Goal: Information Seeking & Learning: Learn about a topic

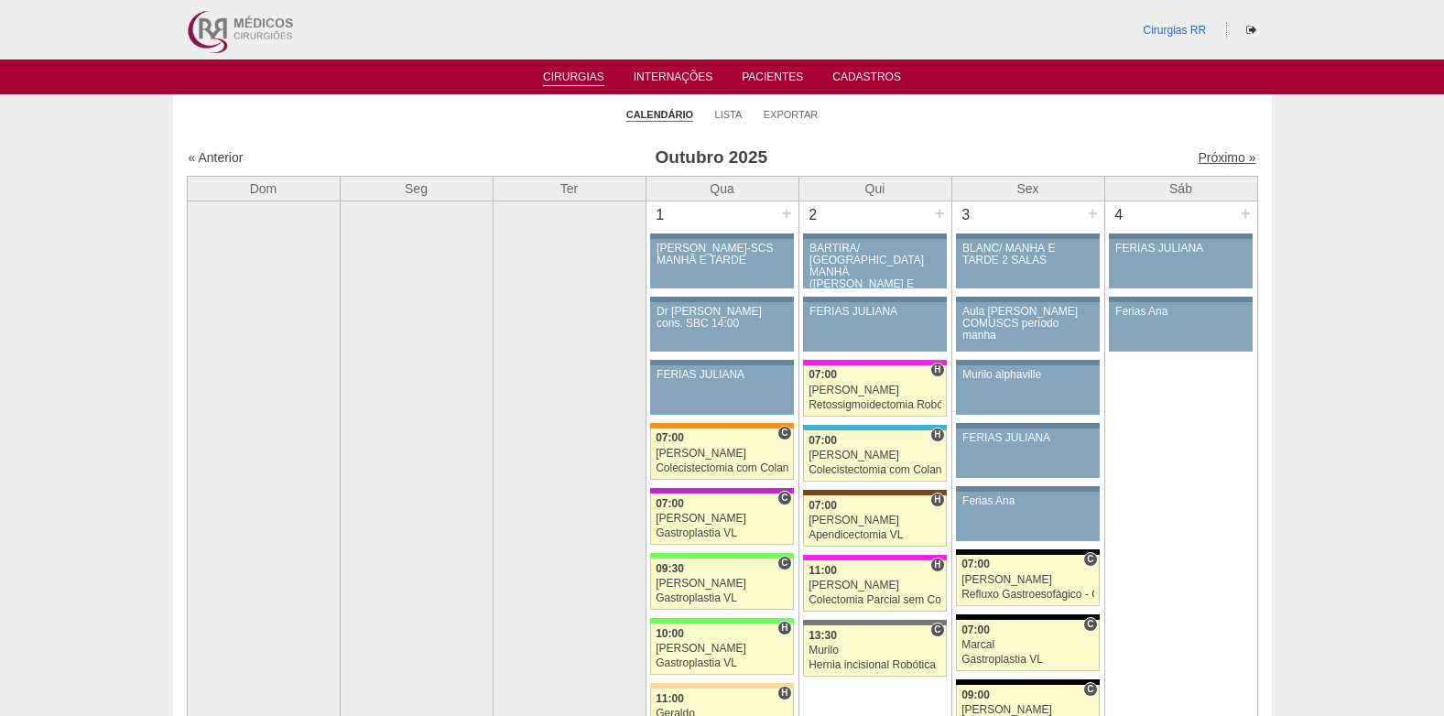
click at [1198, 157] on link "Próximo »" at bounding box center [1227, 157] width 58 height 15
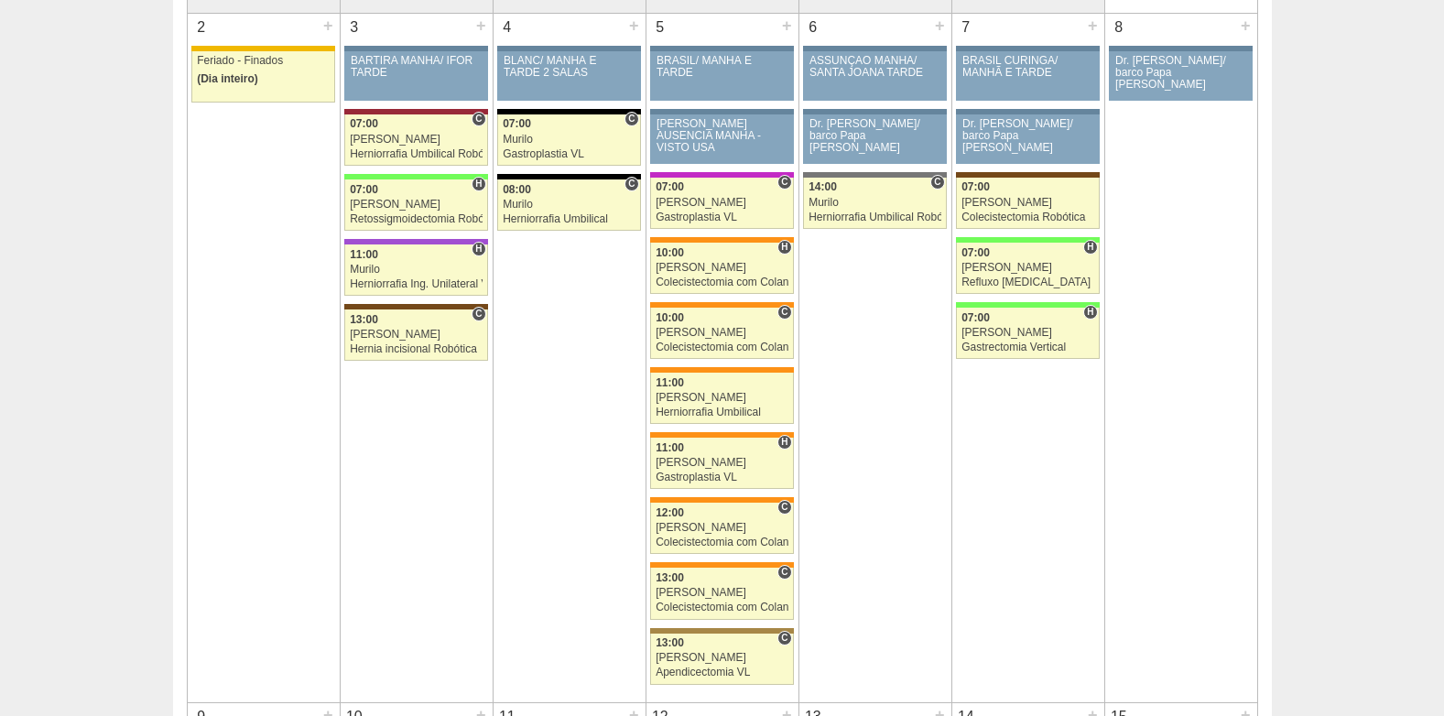
scroll to position [92, 0]
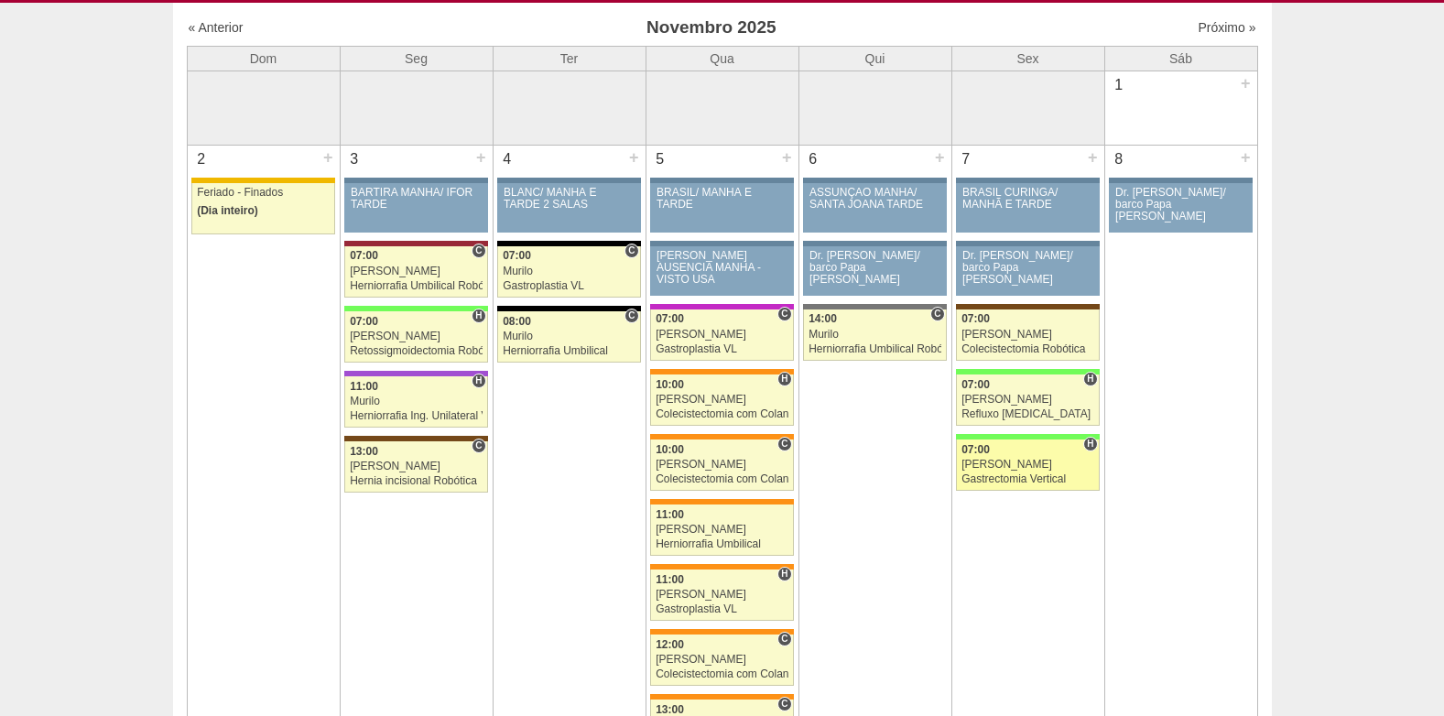
click at [994, 448] on div "07:00" at bounding box center [1027, 450] width 133 height 12
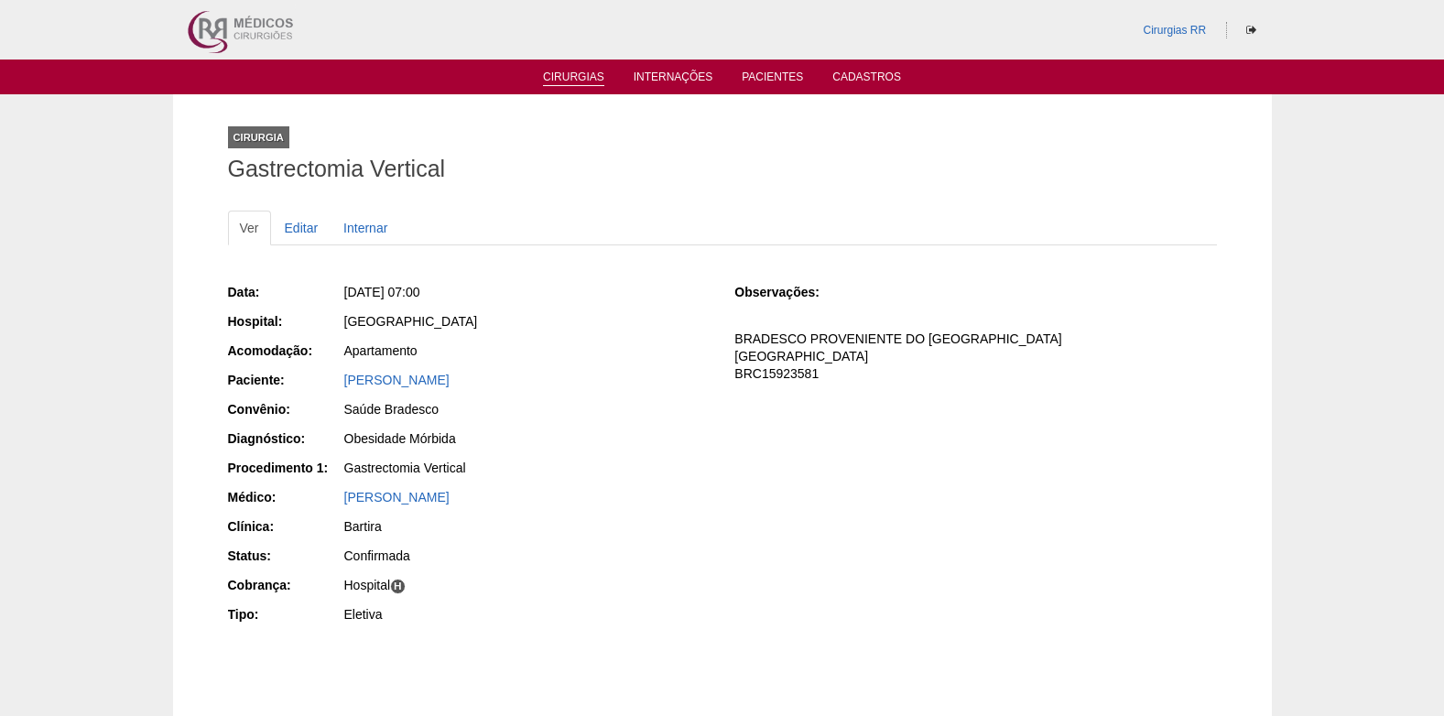
click at [574, 73] on link "Cirurgias" at bounding box center [573, 79] width 61 height 16
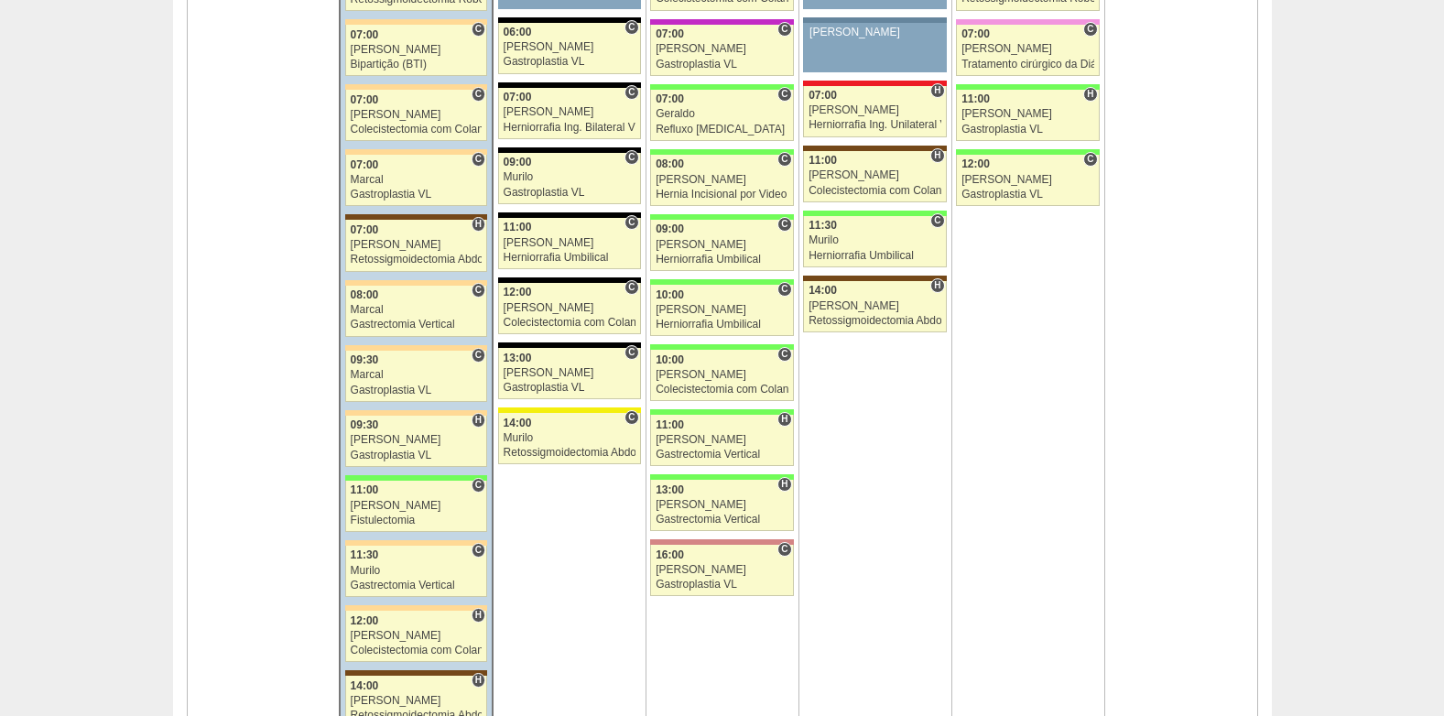
scroll to position [1282, 0]
click at [852, 255] on div "Herniorrafia Umbilical" at bounding box center [874, 257] width 133 height 12
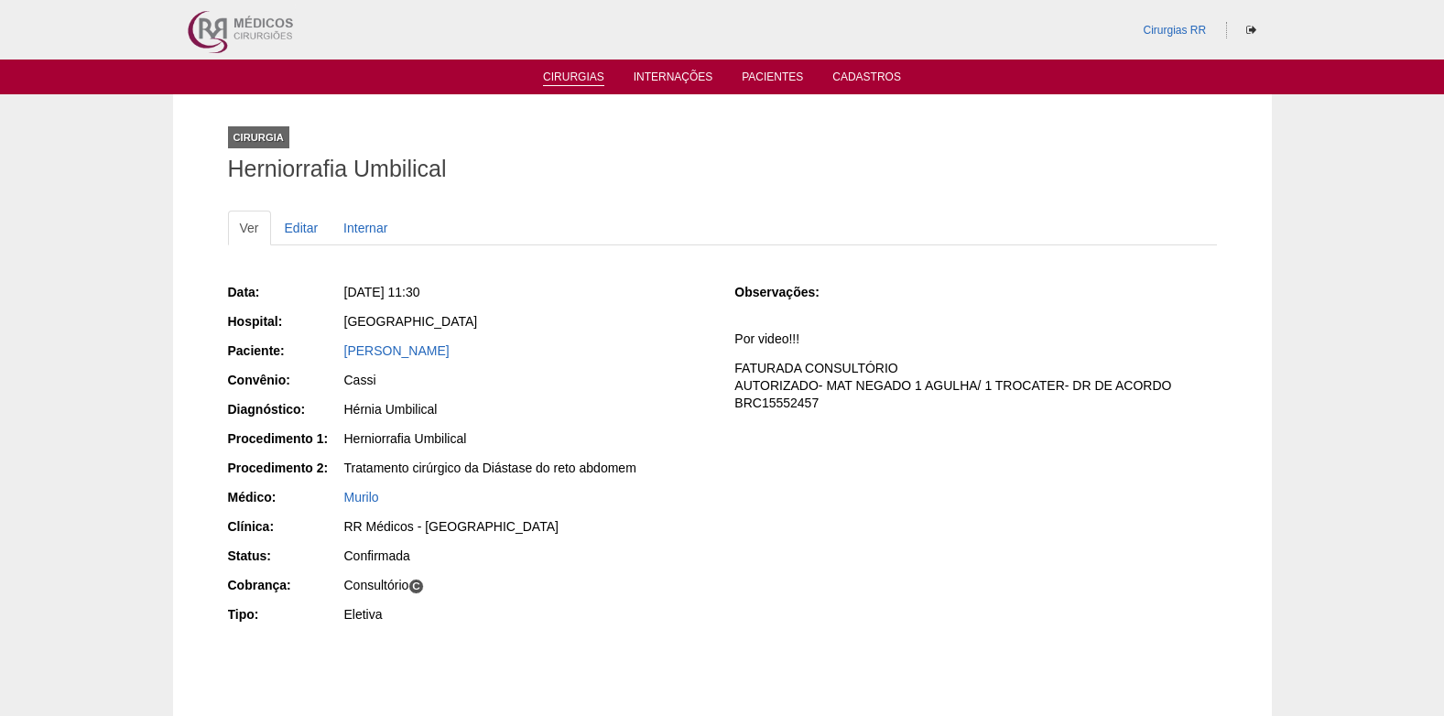
click at [572, 71] on link "Cirurgias" at bounding box center [573, 79] width 61 height 16
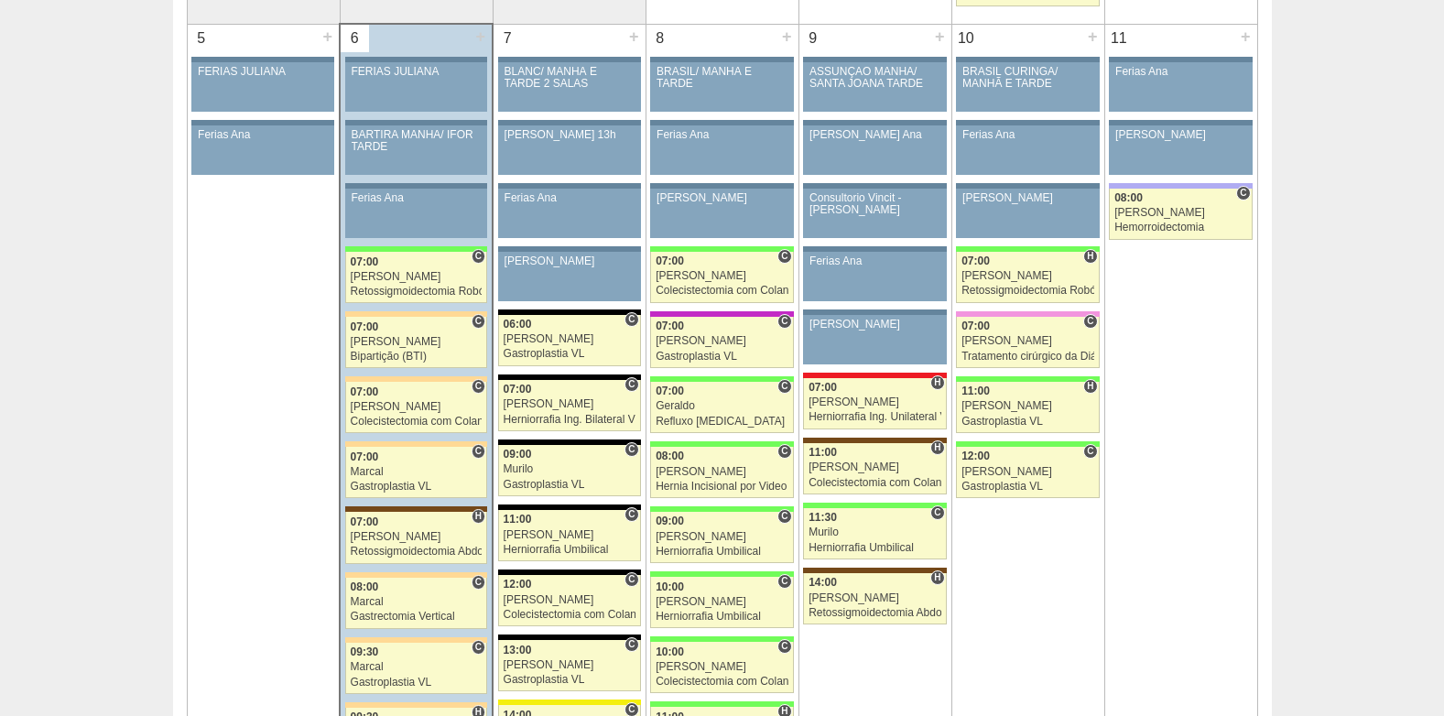
scroll to position [1007, 0]
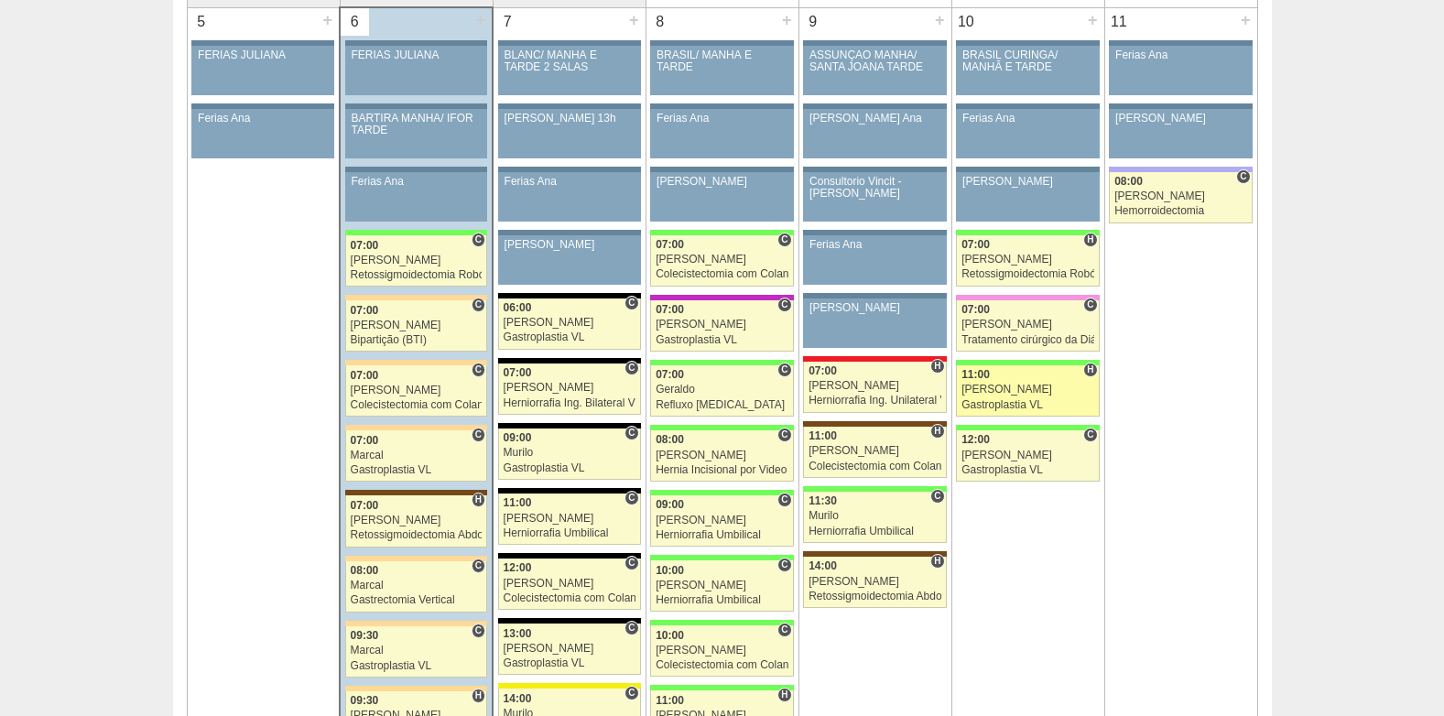
click at [998, 396] on link "89021 Luiz Guilherme H 11:00 Luiz Guilherme Gastroplastia VL Hospital Brasil RR…" at bounding box center [1027, 390] width 143 height 51
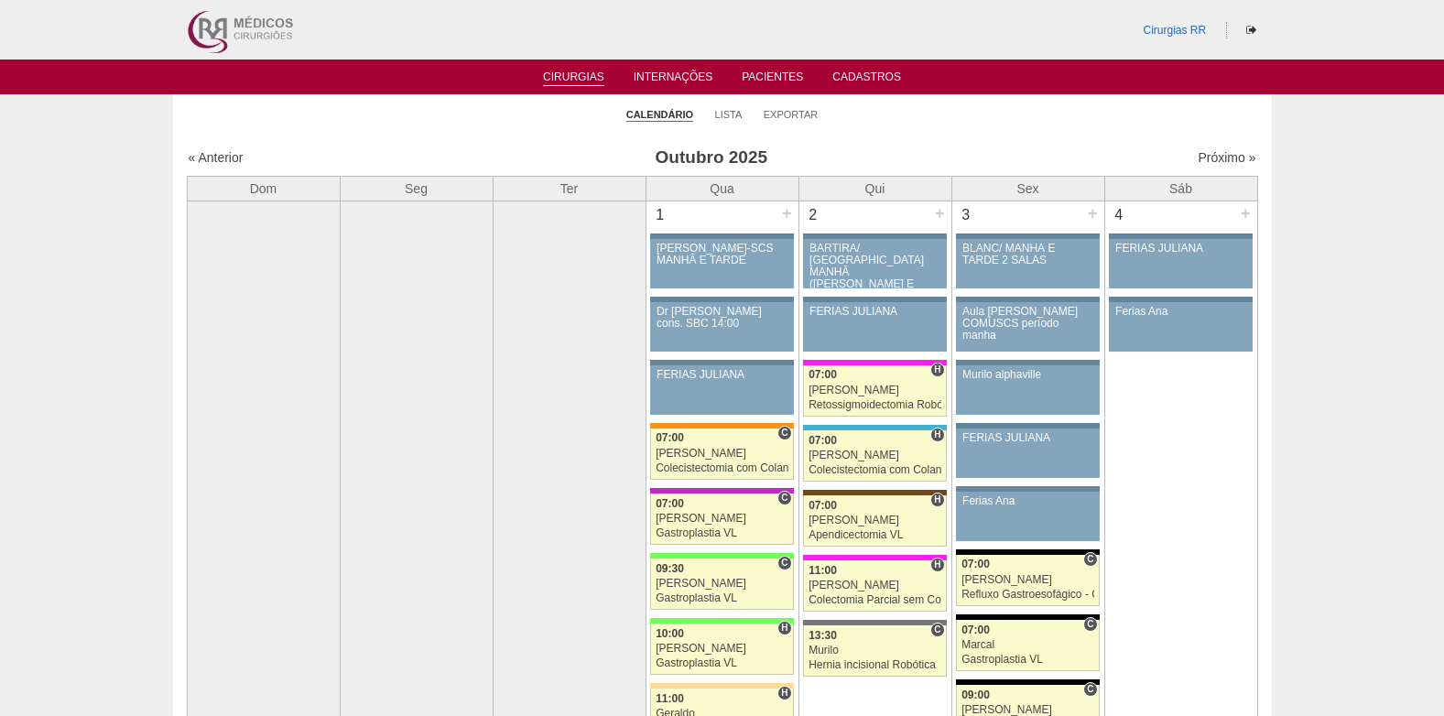
scroll to position [1007, 0]
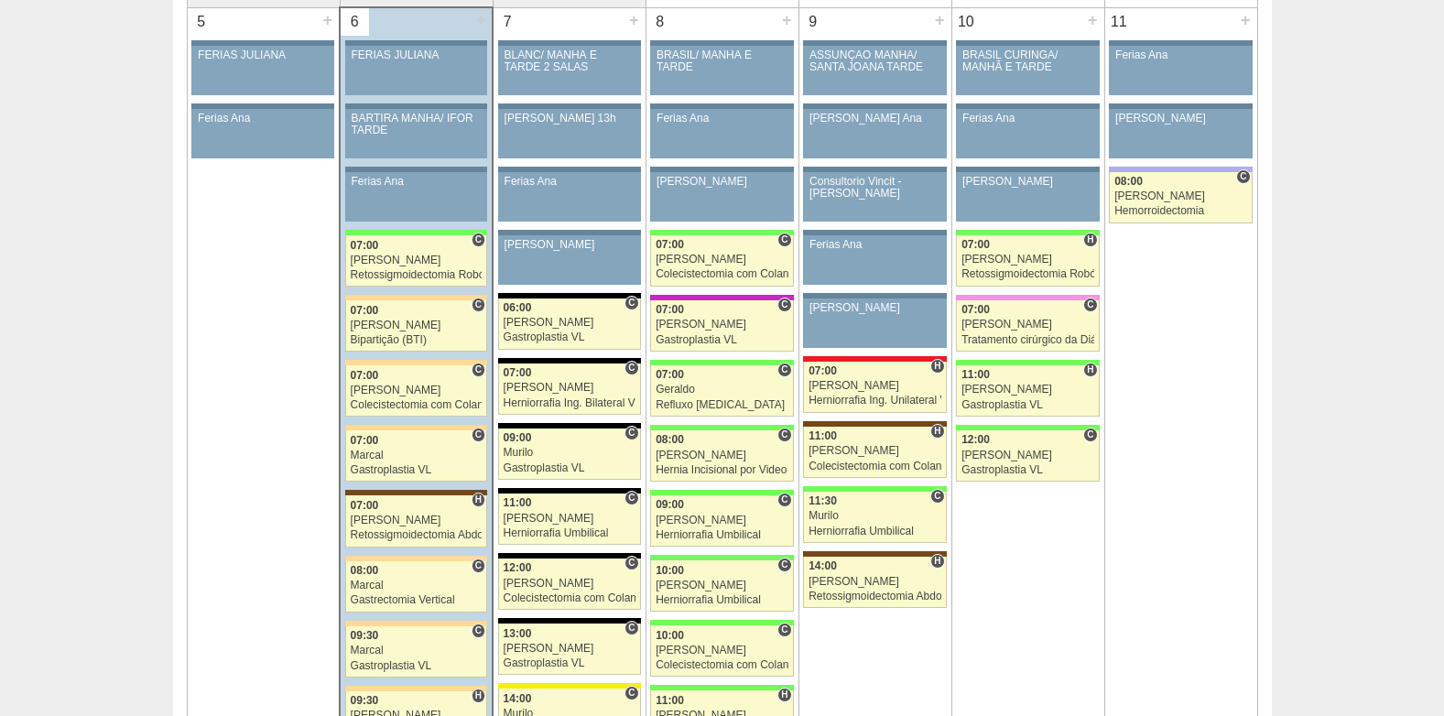
click at [1045, 492] on td "10 + 86923 Cirurgias RR BRASIL CURINGA/ MANHÃ E TARDE Paciente não informado Co…" at bounding box center [1027, 514] width 153 height 1014
click at [1011, 462] on link "89290 Luiz Guilherme C 12:00 Luiz Guilherme Gastroplastia VL Hospital Brasil RR…" at bounding box center [1027, 455] width 143 height 51
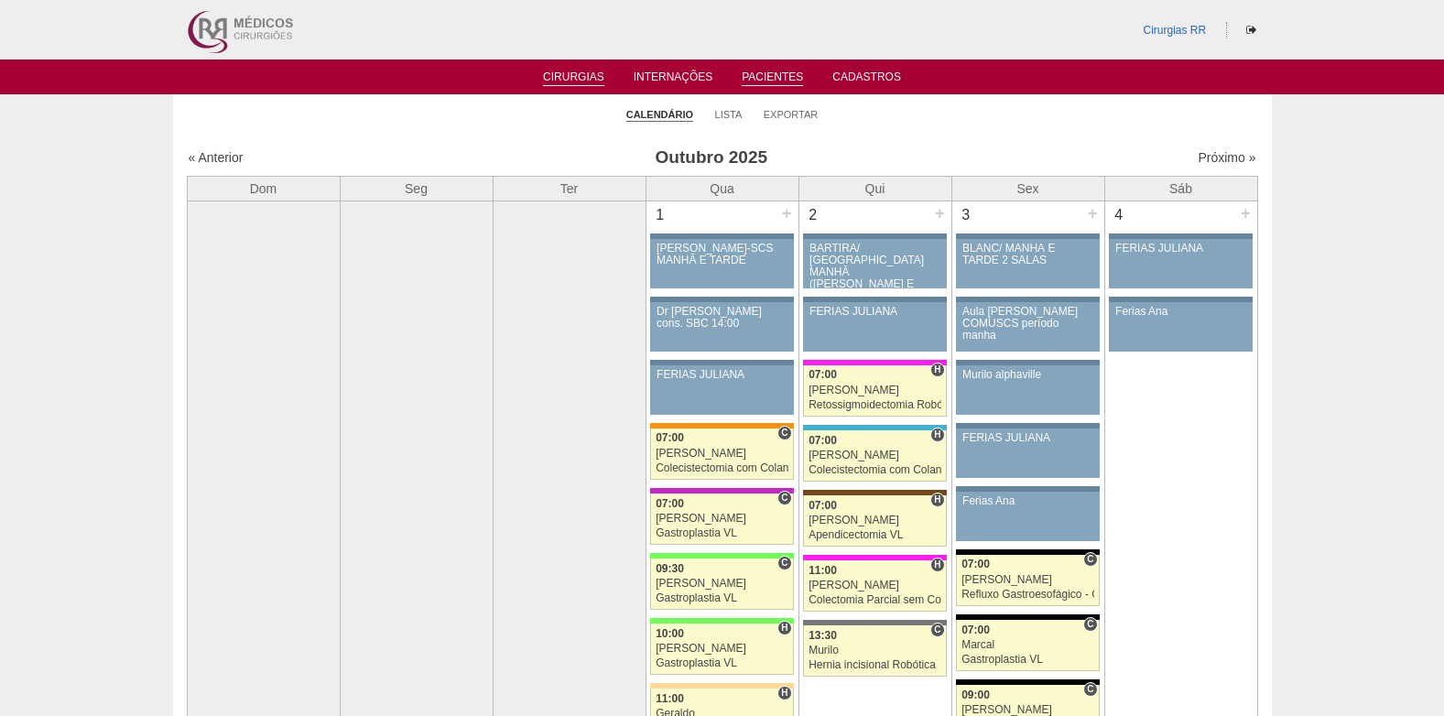
click at [756, 78] on link "Pacientes" at bounding box center [772, 79] width 61 height 16
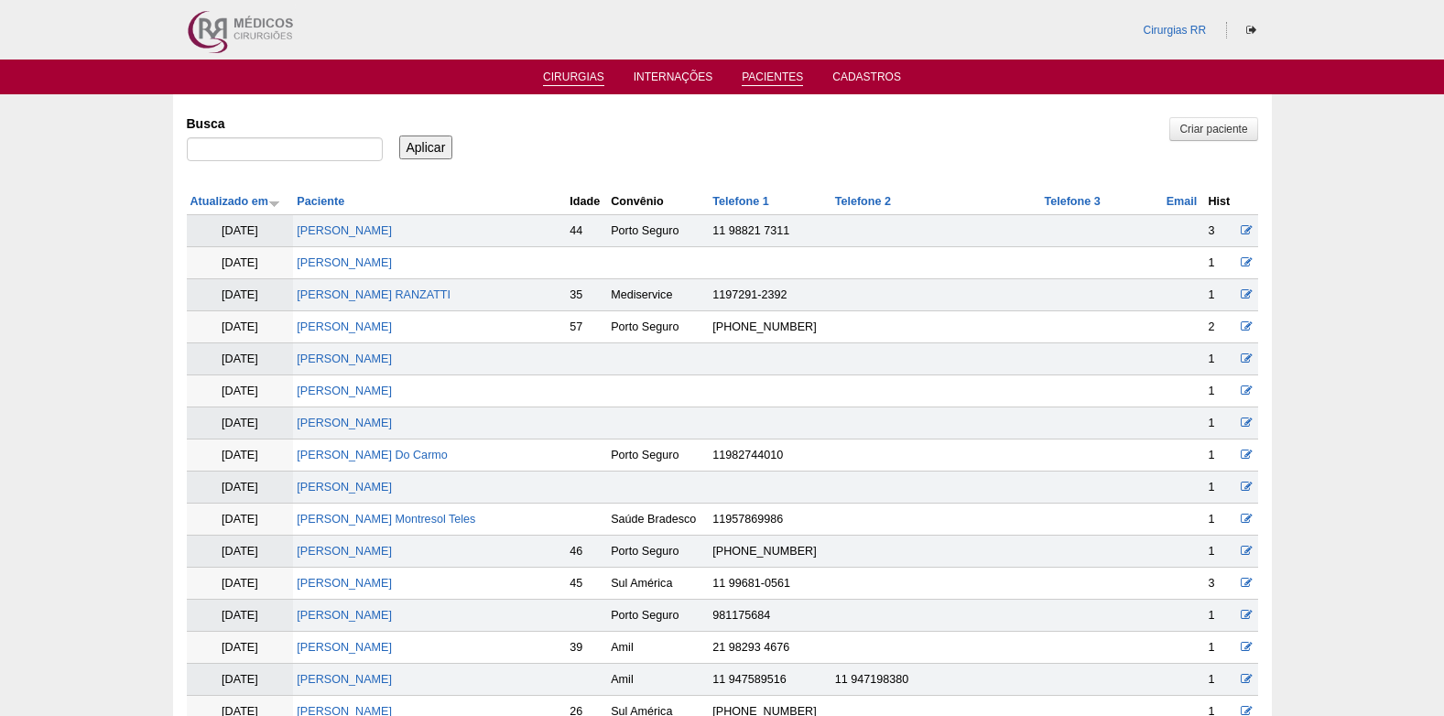
click at [575, 70] on li "Cirurgias" at bounding box center [573, 76] width 87 height 15
click at [563, 81] on link "Cirurgias" at bounding box center [573, 79] width 61 height 16
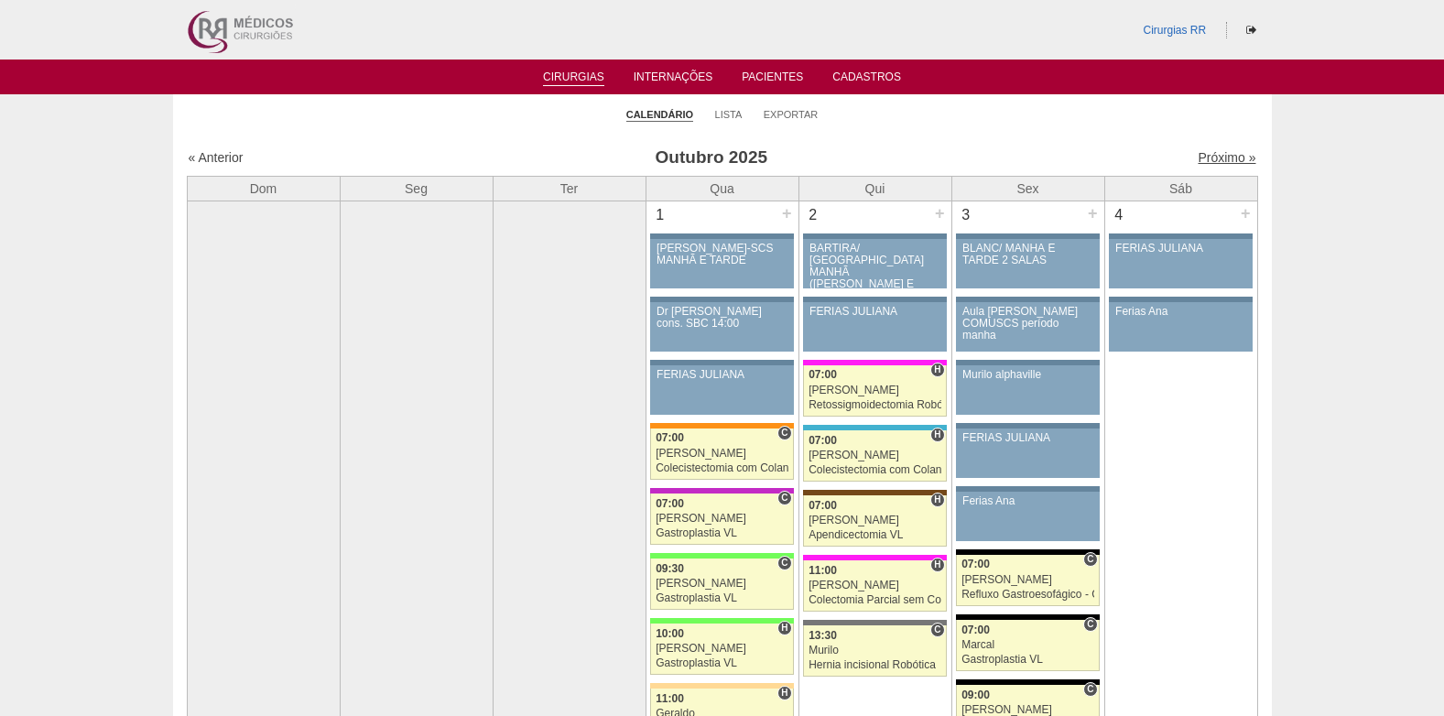
click at [1202, 159] on link "Próximo »" at bounding box center [1227, 157] width 58 height 15
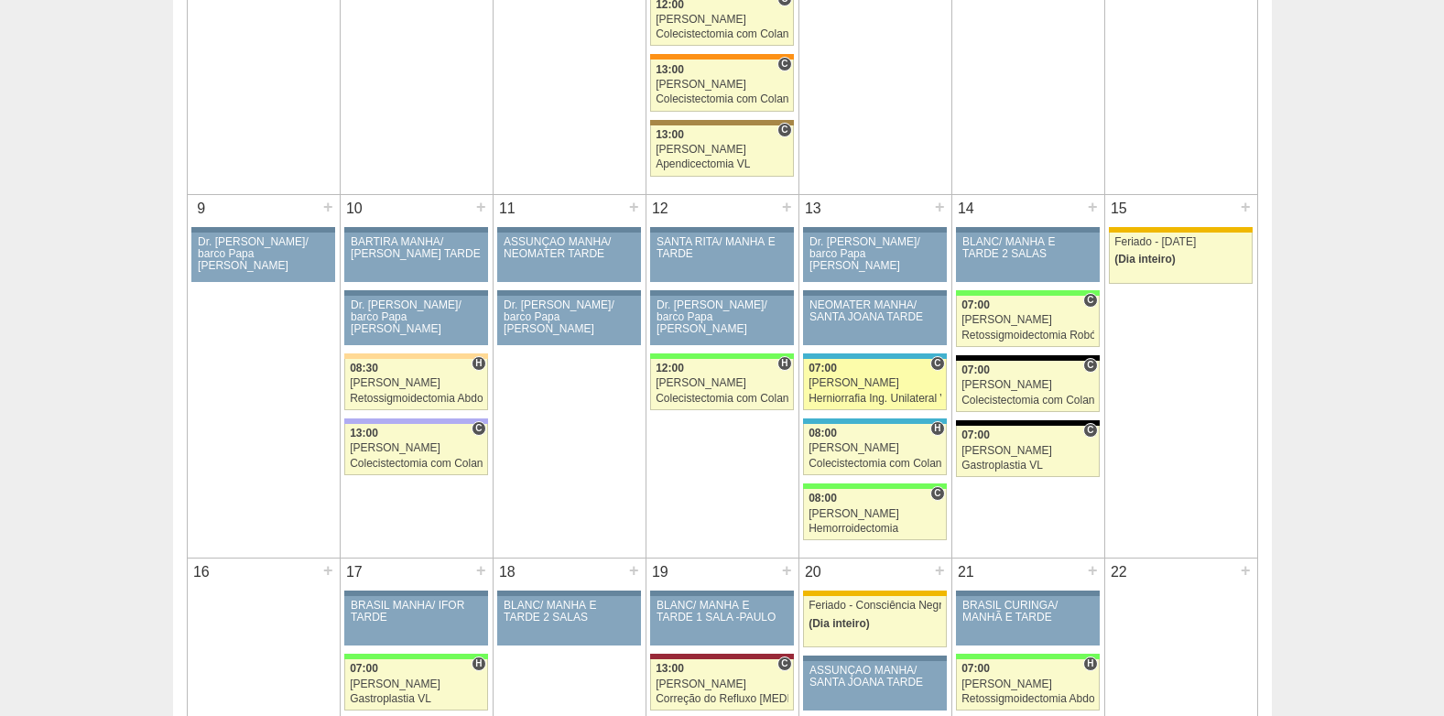
scroll to position [732, 0]
